Goal: Navigation & Orientation: Find specific page/section

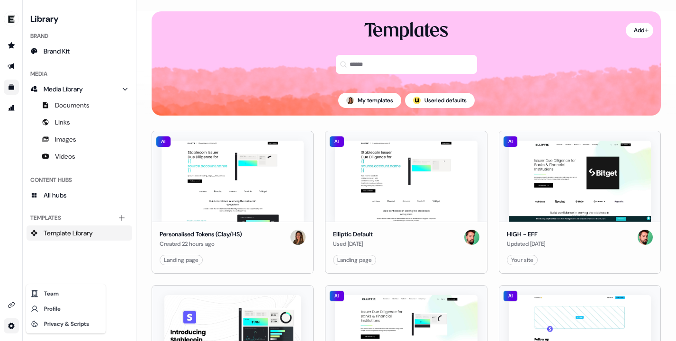
click at [10, 322] on html "For the best experience switch devices to a bigger screen. Go to [DOMAIN_NAME] …" at bounding box center [338, 170] width 676 height 341
click at [15, 105] on html "For the best experience switch devices to a bigger screen. Go to [DOMAIN_NAME] …" at bounding box center [338, 170] width 676 height 341
click at [10, 111] on icon "Go to attribution" at bounding box center [12, 108] width 8 height 8
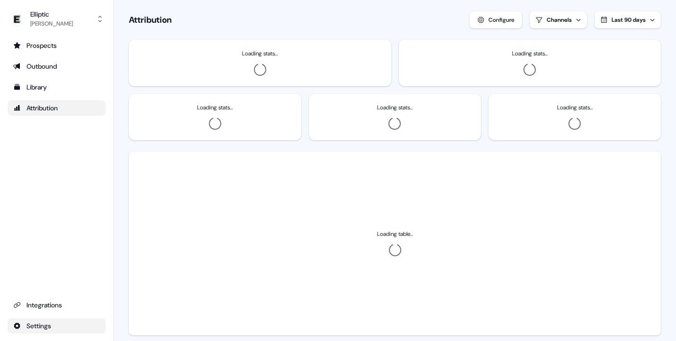
click at [30, 324] on html "For the best experience switch devices to a bigger screen. Go to [DOMAIN_NAME] …" at bounding box center [338, 170] width 676 height 341
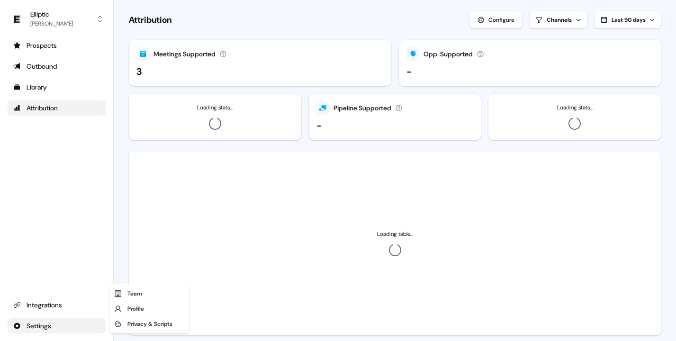
click at [33, 302] on html "For the best experience switch devices to a bigger screen. Go to [DOMAIN_NAME] …" at bounding box center [338, 170] width 676 height 341
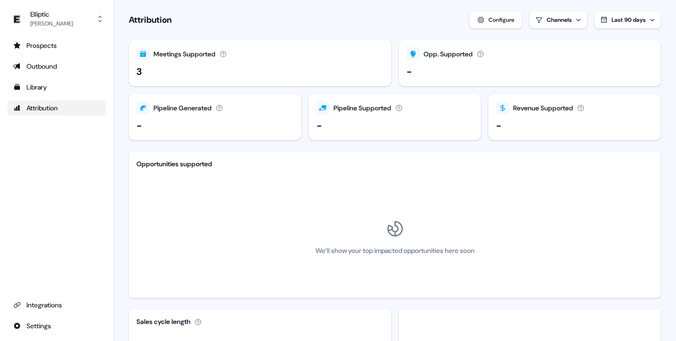
click at [33, 302] on div "Integrations" at bounding box center [56, 304] width 87 height 9
